Goal: Task Accomplishment & Management: Manage account settings

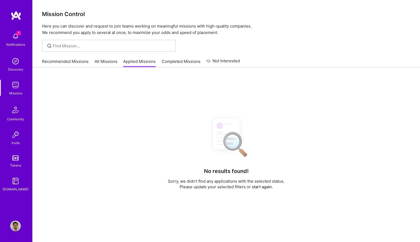
click at [19, 37] on img at bounding box center [15, 36] width 11 height 11
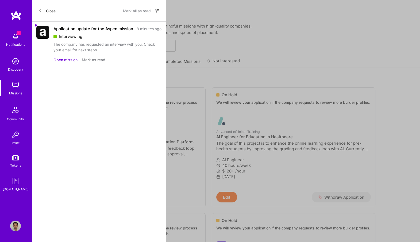
click at [88, 61] on button "Mark as read" at bounding box center [94, 60] width 24 height 6
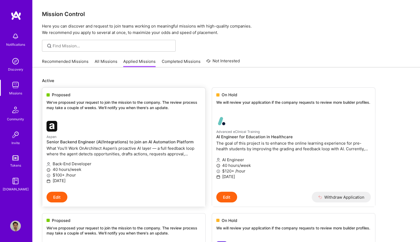
click at [161, 99] on div "Proposed We've proposed your request to join the mission to the company. The re…" at bounding box center [123, 102] width 163 height 29
click at [154, 108] on p "We've proposed your request to join the mission to the company. The review proc…" at bounding box center [124, 105] width 155 height 10
click at [133, 139] on p "Aspen" at bounding box center [124, 137] width 155 height 6
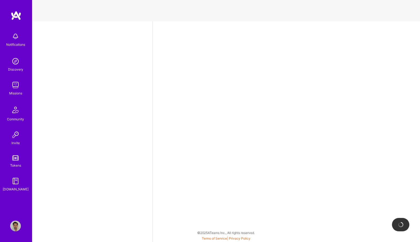
select select "US"
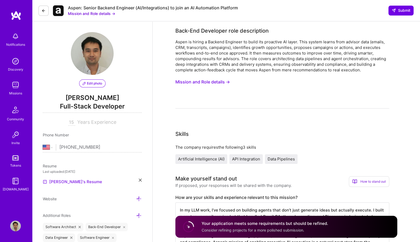
click at [68, 182] on link "[PERSON_NAME]'s Resume" at bounding box center [72, 182] width 59 height 6
click at [195, 83] on button "Mission and Role details →" at bounding box center [203, 82] width 55 height 10
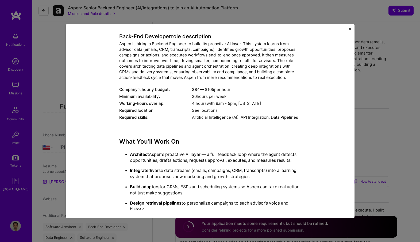
scroll to position [29, 0]
click at [207, 112] on span "See locations" at bounding box center [205, 109] width 26 height 5
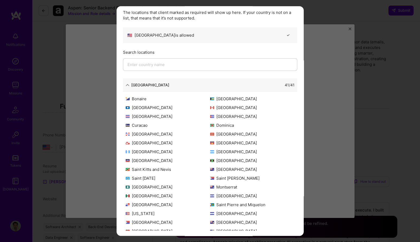
scroll to position [51, 0]
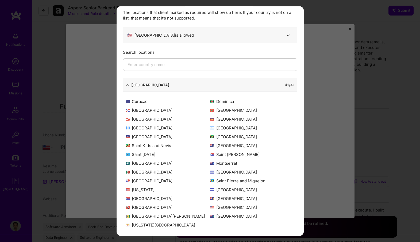
click at [203, 89] on div "[GEOGRAPHIC_DATA] 41 / 41" at bounding box center [210, 84] width 174 height 13
click at [132, 84] on div "[GEOGRAPHIC_DATA]" at bounding box center [150, 85] width 38 height 6
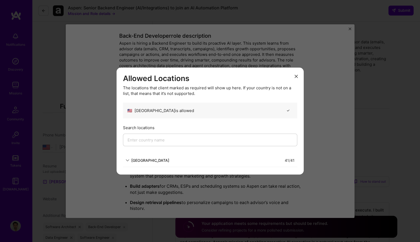
scroll to position [0, 0]
click at [105, 87] on div "Allowed Locations The locations that client marked as required will show up her…" at bounding box center [210, 121] width 420 height 242
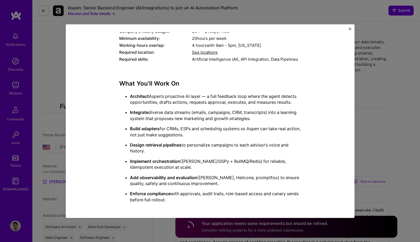
scroll to position [88, 0]
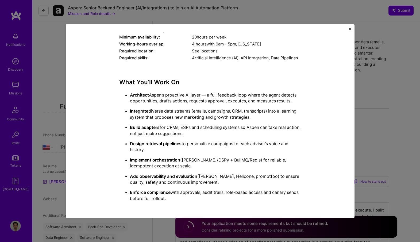
click at [364, 89] on div "Mission Description and Role Details Back-End Developer role description Aspen …" at bounding box center [210, 121] width 420 height 242
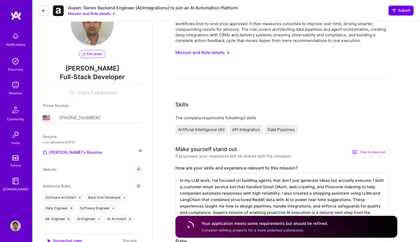
scroll to position [39, 0]
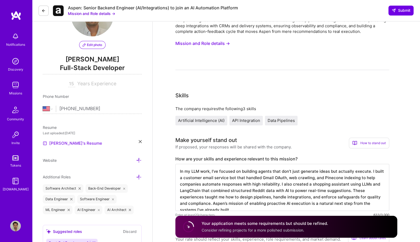
click at [58, 143] on link "[PERSON_NAME]'s Resume" at bounding box center [72, 143] width 59 height 6
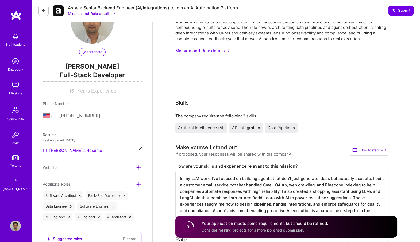
scroll to position [0, 0]
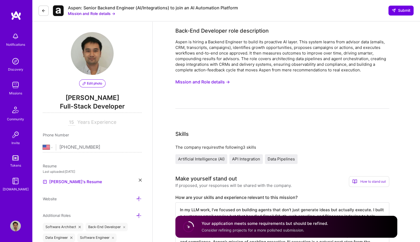
click at [17, 220] on div "Notifications Discovery Missions Community Invite Tokens [DOMAIN_NAME] Profile" at bounding box center [16, 121] width 32 height 242
click at [17, 224] on img at bounding box center [15, 226] width 11 height 11
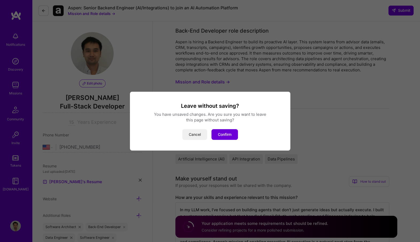
click at [191, 132] on button "Cancel" at bounding box center [194, 134] width 25 height 11
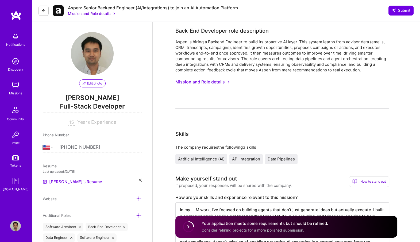
click at [43, 10] on icon at bounding box center [43, 11] width 4 height 4
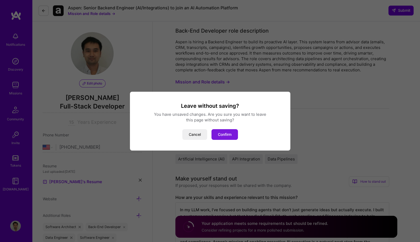
click at [228, 131] on button "Confirm" at bounding box center [225, 134] width 26 height 11
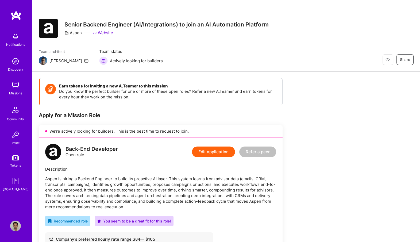
click at [18, 15] on img at bounding box center [16, 16] width 11 height 10
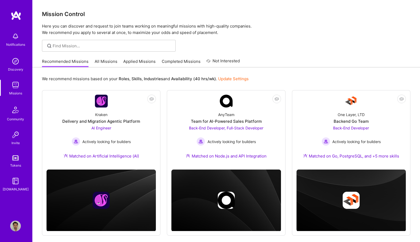
click at [16, 227] on img at bounding box center [15, 226] width 11 height 11
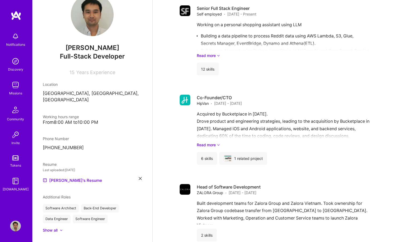
scroll to position [432, 0]
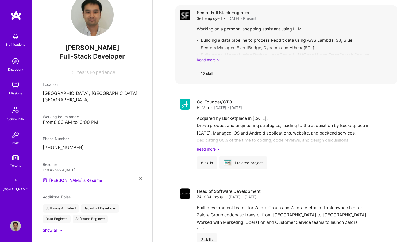
click at [202, 59] on link "Read more" at bounding box center [295, 60] width 196 height 6
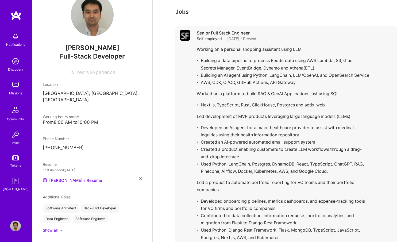
scroll to position [372, 0]
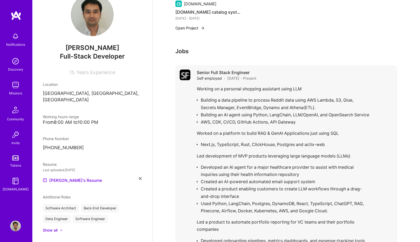
click at [329, 83] on div "Senior Full Stack Engineer Self employed · [DATE] - Present Working on a person…" at bounding box center [295, 193] width 196 height 246
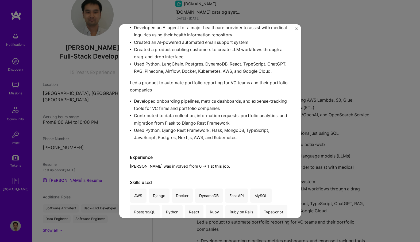
scroll to position [160, 0]
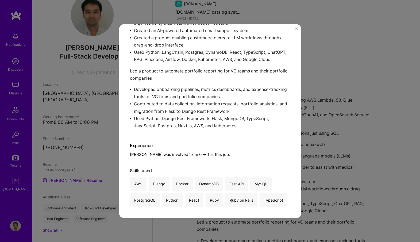
click at [192, 119] on div "Working on a personal shopping assistant using LLM Building a data pipeline to …" at bounding box center [210, 29] width 161 height 205
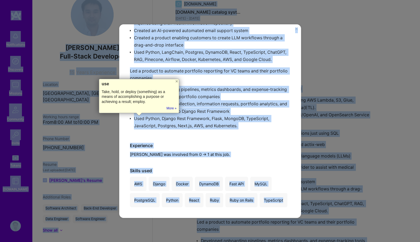
click at [215, 110] on div "Working on a personal shopping assistant using LLM Building a data pipeline to …" at bounding box center [210, 29] width 161 height 205
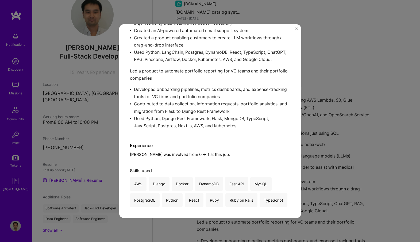
click at [305, 128] on div "Senior Full Stack Engineer Self employed · Community Tech, Consulting · [DATE] …" at bounding box center [210, 121] width 420 height 242
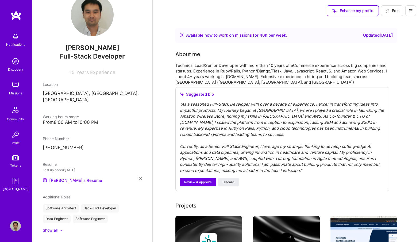
click at [392, 7] on button "Edit" at bounding box center [392, 10] width 22 height 11
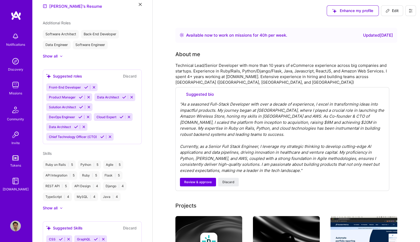
select select "US"
select select "Right Now"
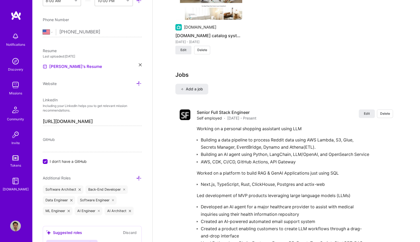
scroll to position [578, 0]
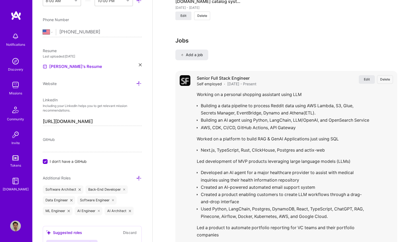
click at [368, 81] on button "Edit" at bounding box center [367, 79] width 16 height 9
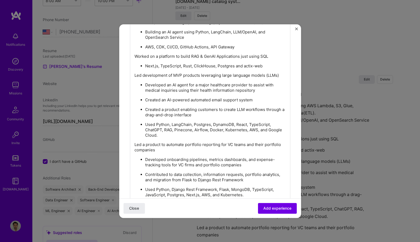
scroll to position [461, 0]
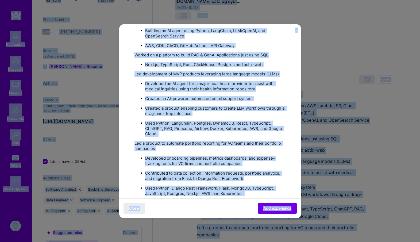
click at [193, 124] on p "Used Python, LangChain, Postgres, DynamoDB, React, TypeScript, ChatGPT, RAG, Pi…" at bounding box center [215, 129] width 141 height 16
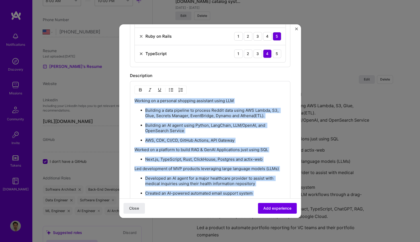
scroll to position [365, 0]
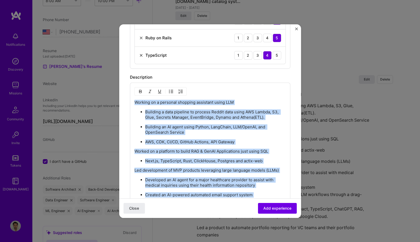
drag, startPoint x: 254, startPoint y: 83, endPoint x: 127, endPoint y: 101, distance: 128.3
click at [127, 101] on form "Create a job experience Jobs help companies understand your past experience. Co…" at bounding box center [210, 46] width 182 height 752
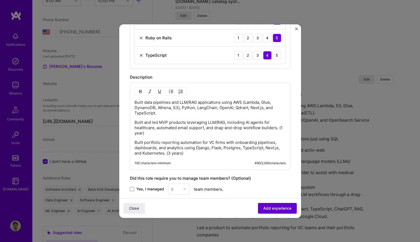
click at [270, 209] on span "Add experience" at bounding box center [278, 207] width 28 height 5
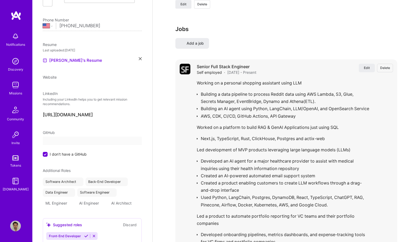
scroll to position [0, 0]
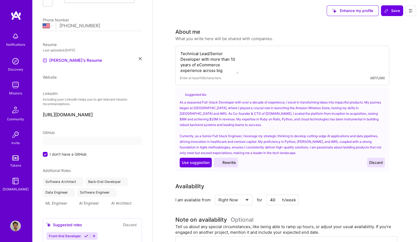
select select "US"
select select "Right Now"
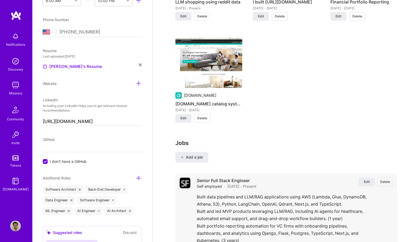
scroll to position [603, 0]
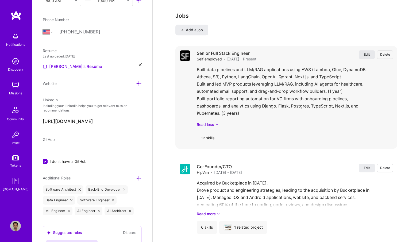
click at [364, 53] on span "Edit" at bounding box center [367, 54] width 6 height 5
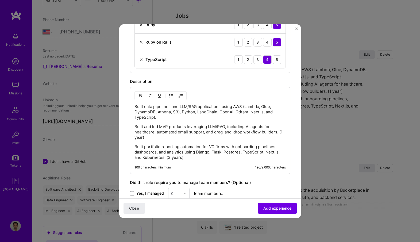
scroll to position [381, 0]
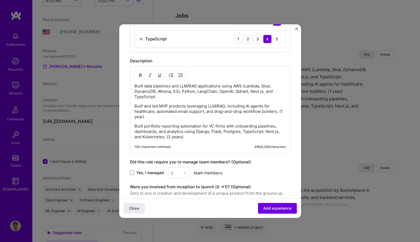
click at [197, 96] on p "Built data pipelines and LLM/RAG applications using AWS (Lambda, Glue, DynamoDB…" at bounding box center [210, 91] width 151 height 16
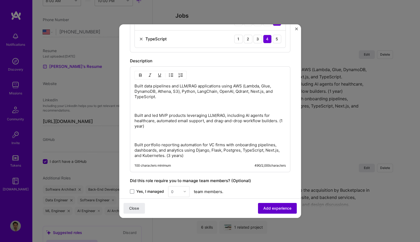
click at [271, 210] on span "Add experience" at bounding box center [278, 207] width 28 height 5
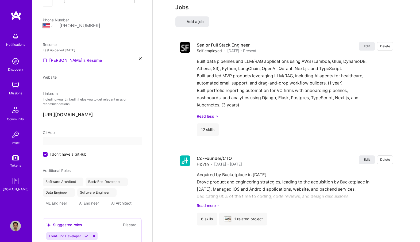
select select "US"
select select "Right Now"
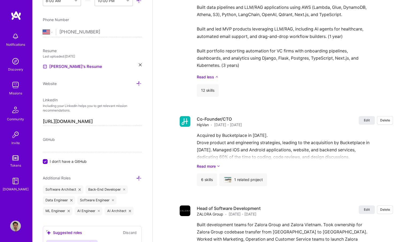
scroll to position [713, 0]
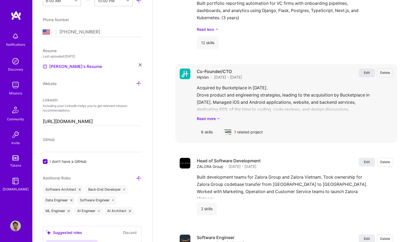
click at [368, 74] on span "Edit" at bounding box center [367, 72] width 6 height 5
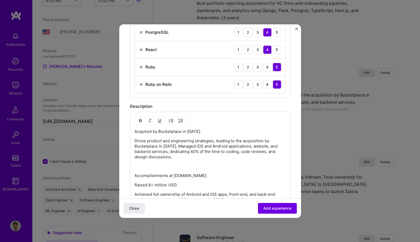
scroll to position [405, 0]
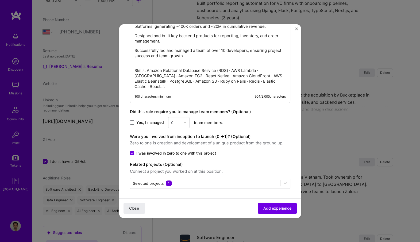
click at [221, 62] on p "Successfully led and managed a team of over 10 developers, ensuring project suc…" at bounding box center [210, 56] width 151 height 16
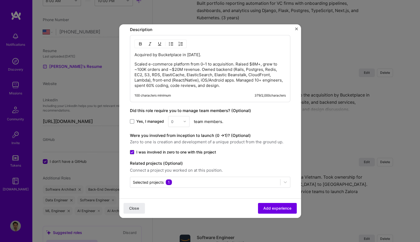
scroll to position [307, 0]
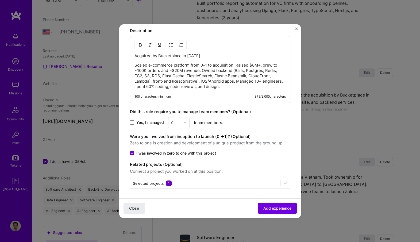
click at [236, 64] on p "Scaled e-commerce platform from 0–1 to acquisition. Raised $8M+, grew to ~100K …" at bounding box center [210, 76] width 151 height 27
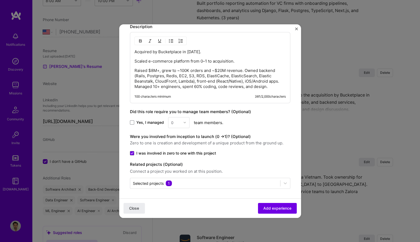
click at [245, 69] on p "Raised $8M+, grew to ~100K orders and ~$20M revenue. Owned backend (Rails, Post…" at bounding box center [210, 78] width 151 height 21
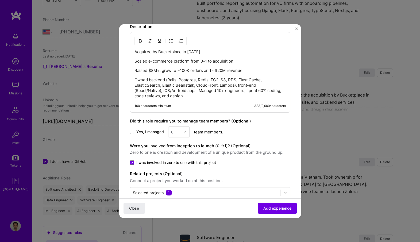
scroll to position [320, 0]
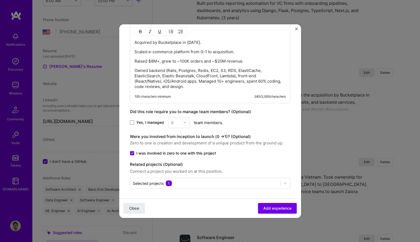
click at [198, 80] on p "Owned backend (Rails, Postgres, Redis, EC2, S3, RDS, ElastiCache, ElasticSearch…" at bounding box center [210, 78] width 151 height 21
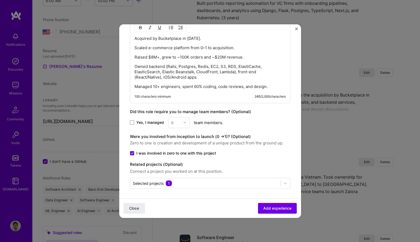
scroll to position [334, 0]
click at [278, 210] on span "Add experience" at bounding box center [278, 207] width 28 height 5
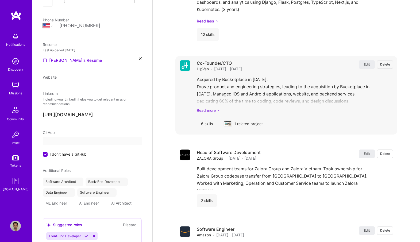
select select "US"
select select "Right Now"
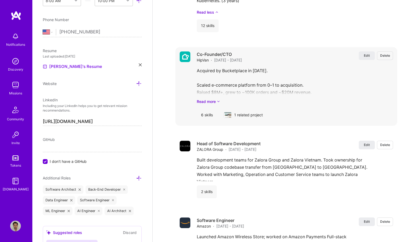
scroll to position [737, 0]
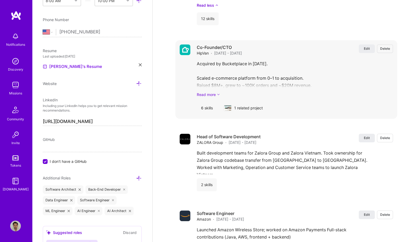
click at [208, 92] on link "Read more" at bounding box center [295, 95] width 196 height 6
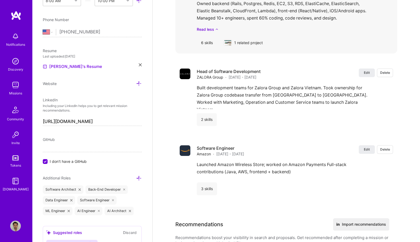
scroll to position [838, 0]
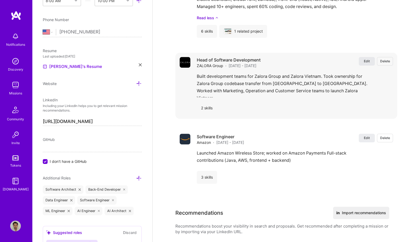
click at [367, 60] on span "Edit" at bounding box center [367, 61] width 6 height 5
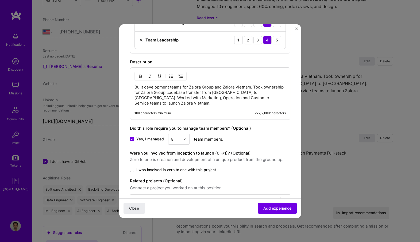
scroll to position [206, 0]
click at [216, 96] on p "Built development teams for Zalora Group and Zalora Vietnam. Took ownership for…" at bounding box center [210, 95] width 151 height 21
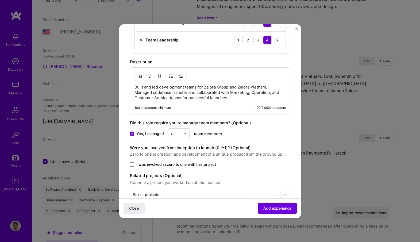
click at [272, 88] on p "Built and led development teams for Zalora Group and Zalora Vietnam. Managed co…" at bounding box center [210, 93] width 151 height 16
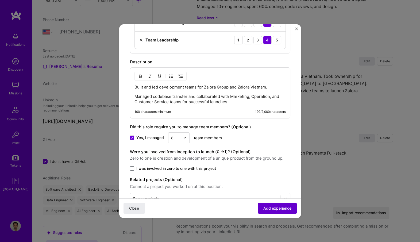
click at [277, 204] on button "Add experience" at bounding box center [277, 208] width 39 height 11
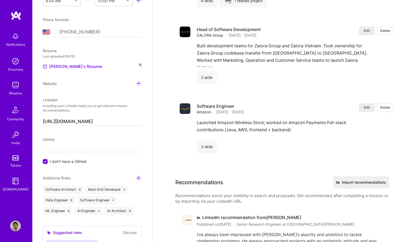
scroll to position [870, 0]
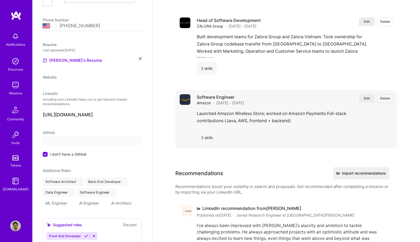
select select "US"
select select "Right Now"
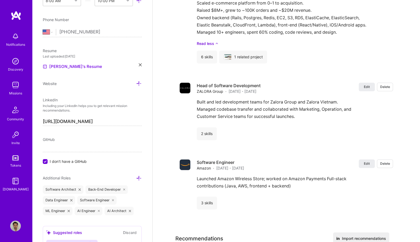
scroll to position [828, 0]
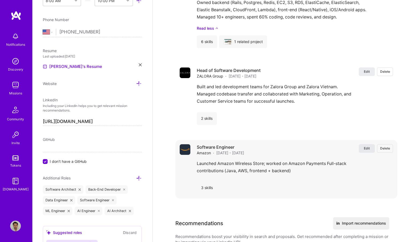
click at [365, 148] on span "Edit" at bounding box center [367, 148] width 6 height 5
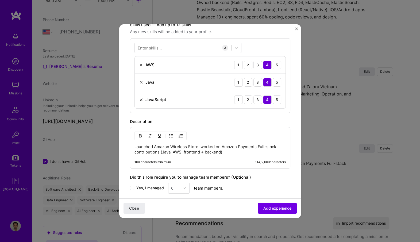
scroll to position [230, 0]
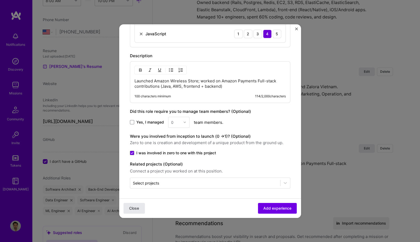
click at [130, 212] on button "Close" at bounding box center [134, 208] width 21 height 11
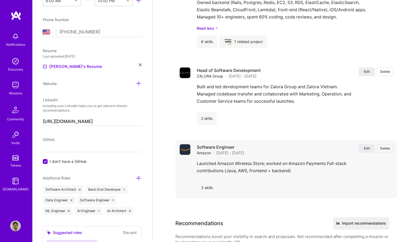
click at [294, 172] on div "Launched Amazon Wireless Store; worked on Amazon Payments Full-stack contributi…" at bounding box center [295, 168] width 196 height 17
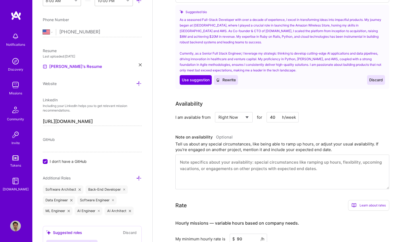
scroll to position [0, 0]
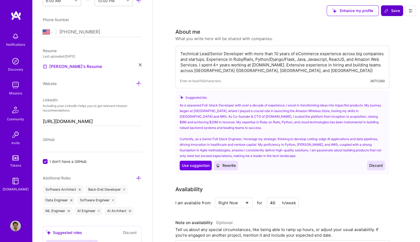
click at [397, 9] on span "Save" at bounding box center [392, 10] width 16 height 5
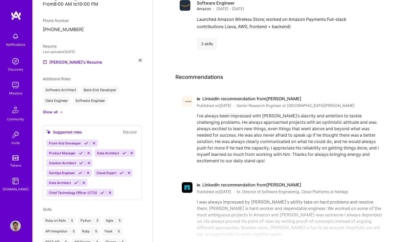
scroll to position [792, 0]
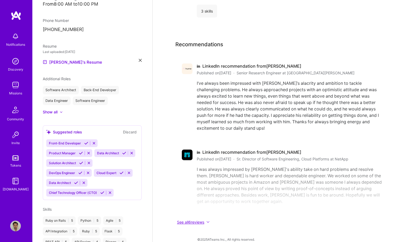
click at [191, 219] on button "See all 6 reviews" at bounding box center [283, 222] width 214 height 6
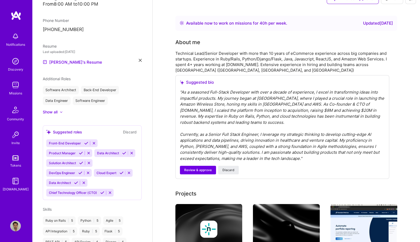
scroll to position [0, 0]
